Goal: Complete application form: Complete application form

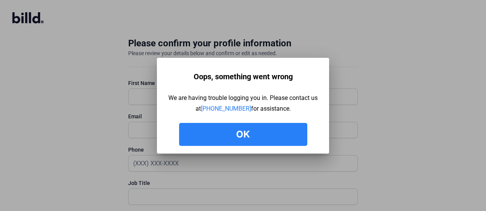
click at [249, 132] on button "Ok" at bounding box center [243, 134] width 128 height 23
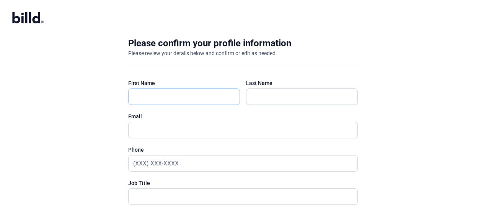
click at [224, 93] on input "text" at bounding box center [180, 97] width 103 height 16
type input "Ashley"
type input "Buettner"
type input "ASHLEY@APPLIEDVIDEO.COM"
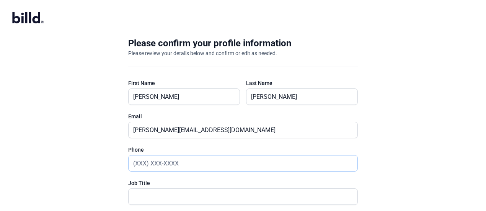
type input "(610) 407-0776"
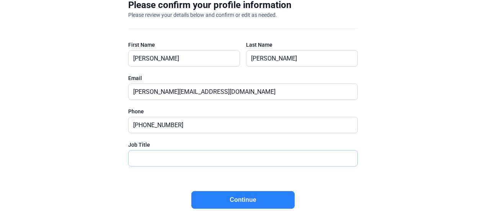
click at [215, 162] on input "text" at bounding box center [243, 158] width 229 height 16
type input "CEO"
click at [221, 199] on button "Continue" at bounding box center [242, 200] width 103 height 18
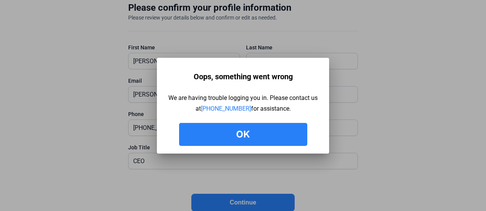
click at [243, 137] on button "Ok" at bounding box center [243, 134] width 128 height 23
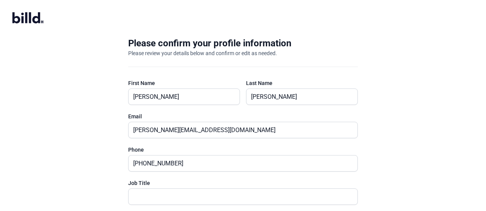
scroll to position [38, 0]
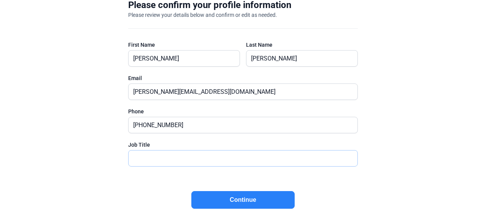
click at [246, 151] on input "text" at bounding box center [239, 158] width 220 height 16
type input "CEO"
click at [227, 197] on button "Continue" at bounding box center [242, 200] width 103 height 18
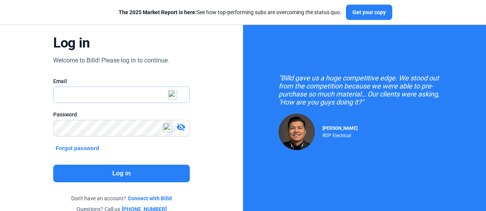
type input "ashley@appliedvideo.com"
click at [142, 169] on button "Log in" at bounding box center [121, 173] width 136 height 18
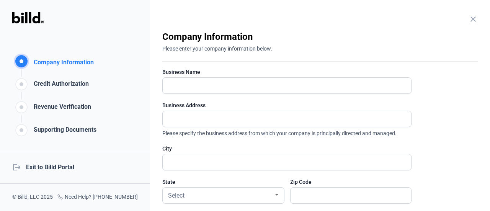
scroll to position [77, 0]
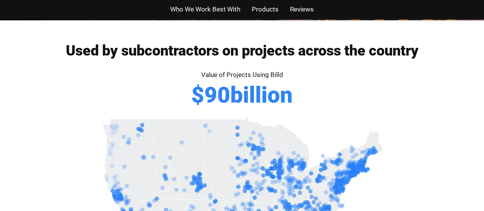
scroll to position [268, 0]
